Goal: Information Seeking & Learning: Compare options

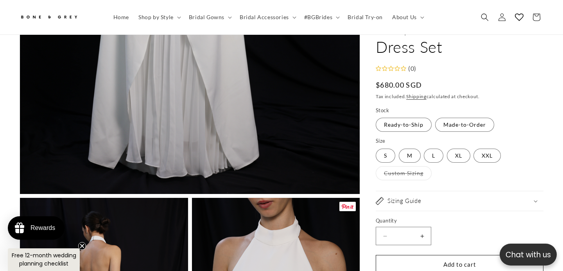
scroll to position [239, 0]
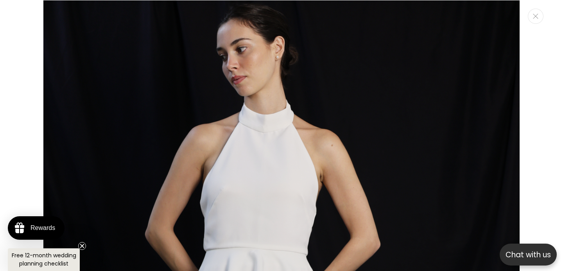
click at [83, 246] on circle "Close teaser" at bounding box center [82, 245] width 7 height 7
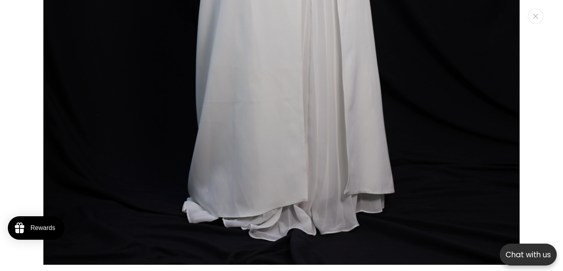
scroll to position [0, 380]
click at [535, 20] on button "Close" at bounding box center [535, 16] width 16 height 15
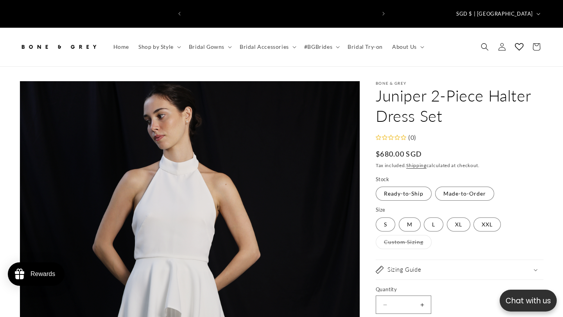
scroll to position [0, 0]
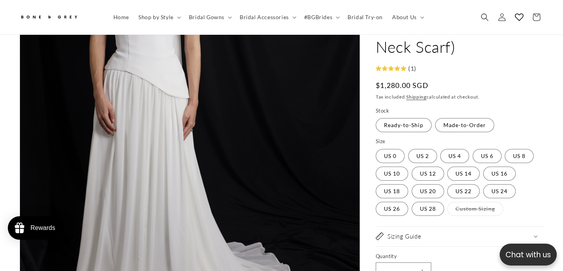
scroll to position [125, 0]
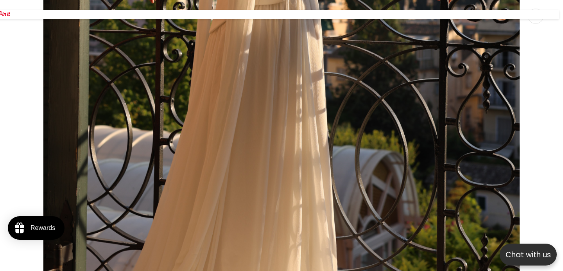
scroll to position [10542, 0]
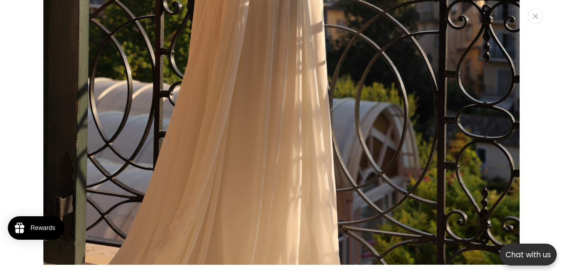
click at [531, 21] on button "Close" at bounding box center [535, 16] width 16 height 15
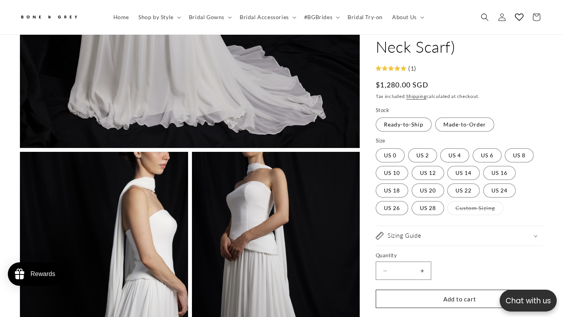
scroll to position [0, 0]
